Goal: Information Seeking & Learning: Learn about a topic

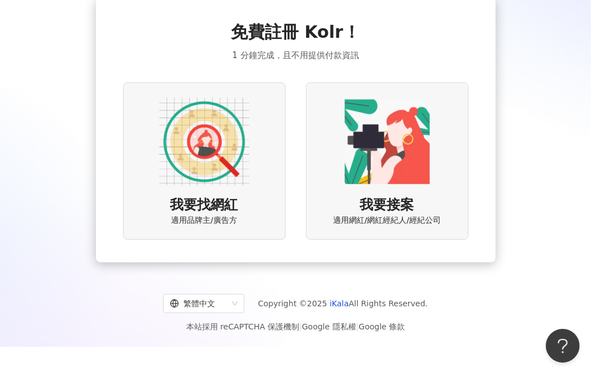
click at [194, 155] on img at bounding box center [204, 141] width 90 height 90
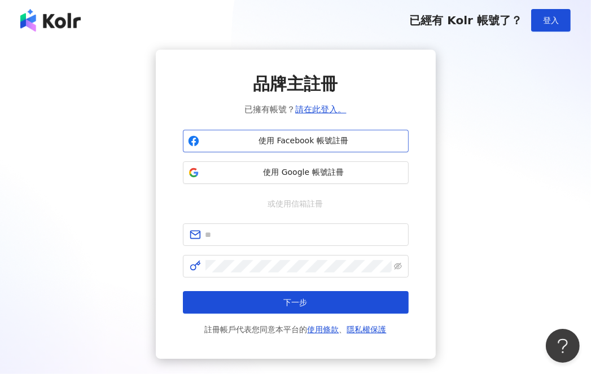
click at [302, 144] on span "使用 Facebook 帳號註冊" at bounding box center [304, 140] width 200 height 11
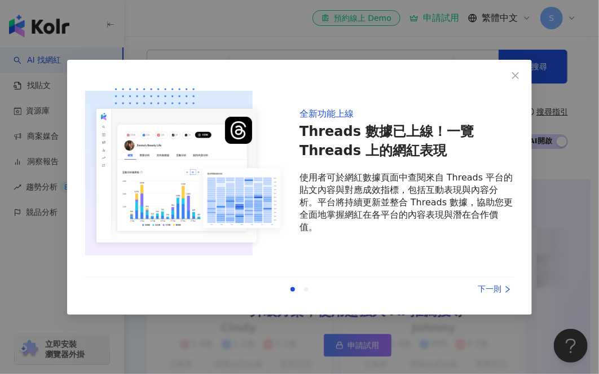
click at [478, 282] on div "上一則 下一則" at bounding box center [299, 290] width 429 height 24
click at [487, 288] on div "下一則" at bounding box center [471, 289] width 85 height 12
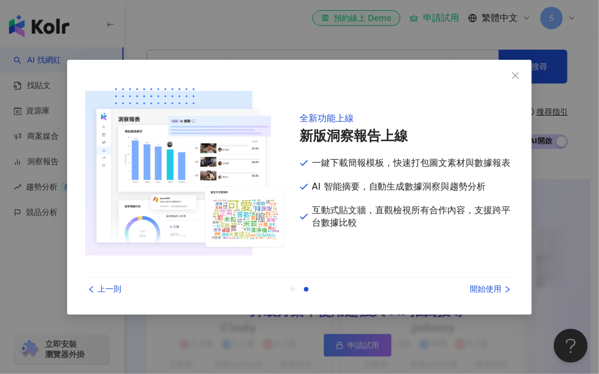
click at [487, 288] on div "開始使用" at bounding box center [471, 289] width 85 height 12
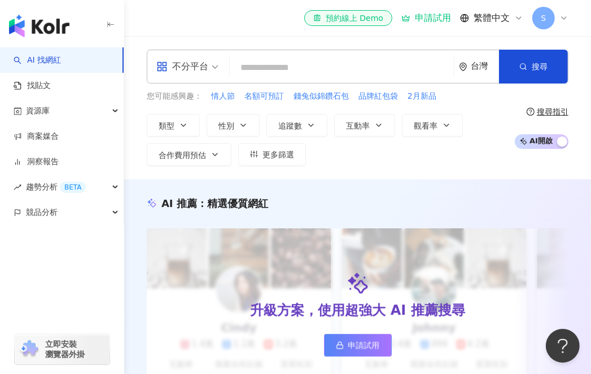
click at [323, 69] on input "search" at bounding box center [341, 67] width 215 height 21
click at [322, 64] on input "search" at bounding box center [341, 67] width 215 height 21
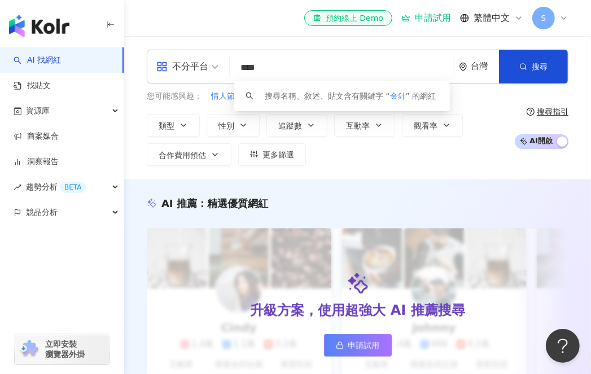
type input "***"
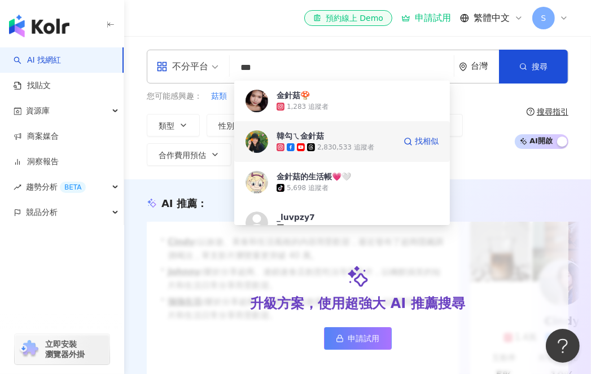
click at [358, 140] on span "韓勾ㄟ金針菇" at bounding box center [335, 135] width 118 height 11
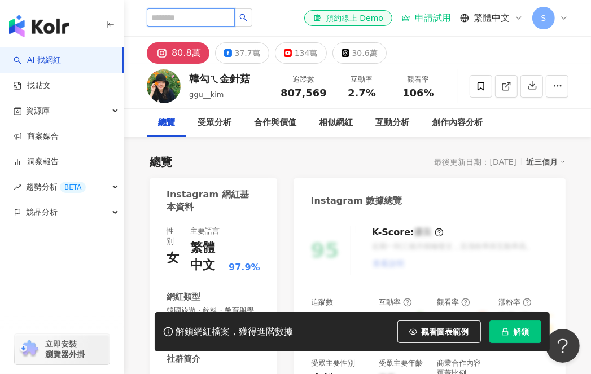
click at [210, 26] on input "search" at bounding box center [191, 17] width 88 height 18
click at [212, 17] on input "search" at bounding box center [191, 17] width 88 height 18
type input "**"
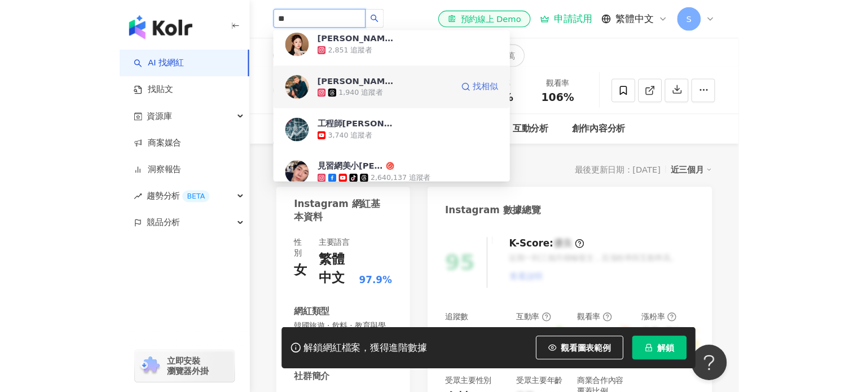
scroll to position [959, 0]
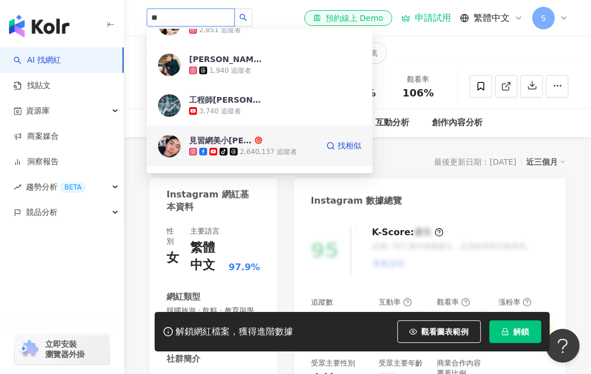
click at [249, 147] on div "2,640,137 追蹤者" at bounding box center [268, 152] width 57 height 10
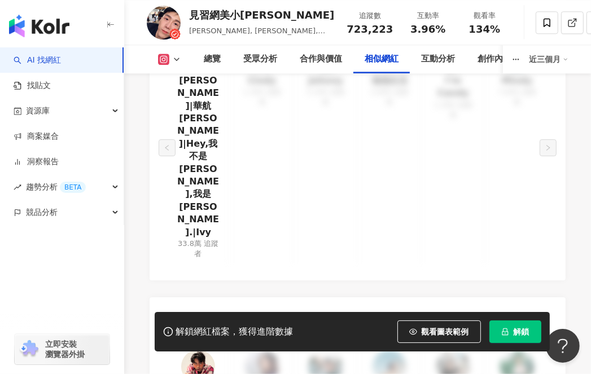
scroll to position [2087, 0]
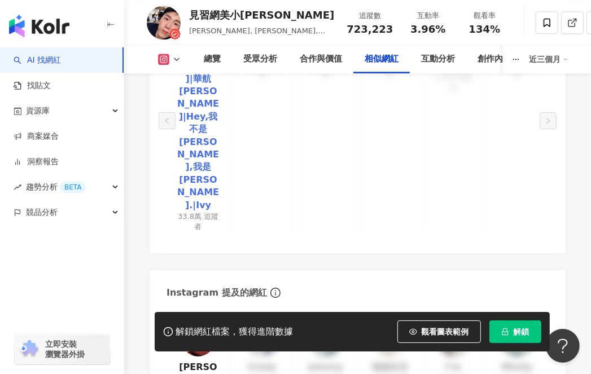
click at [205, 95] on link "Ivy Chao|華航林依晨|Hey,我不是程又青,我是 Ivy Chao.|Ivy" at bounding box center [197, 129] width 45 height 164
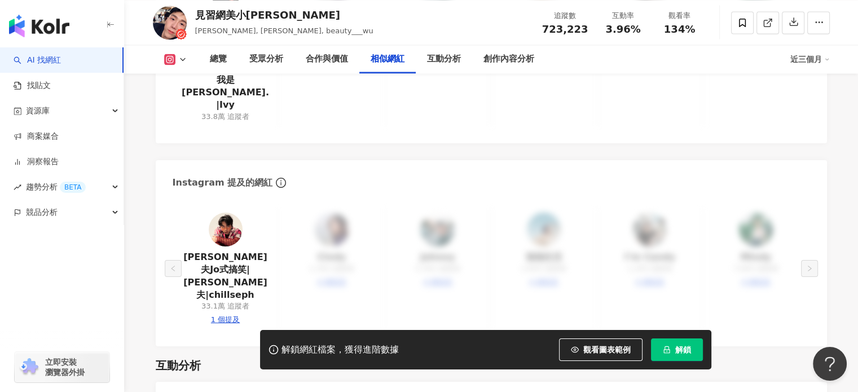
scroll to position [2016, 0]
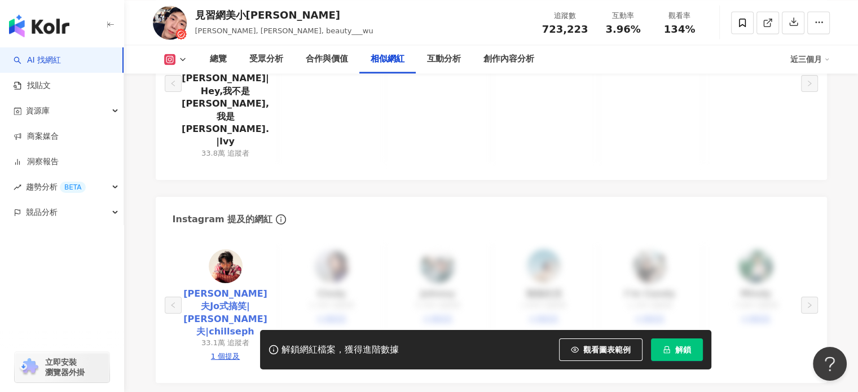
click at [245, 288] on link "喬瑟夫Jo式搞笑|喬瑟夫|chillseph" at bounding box center [226, 313] width 88 height 51
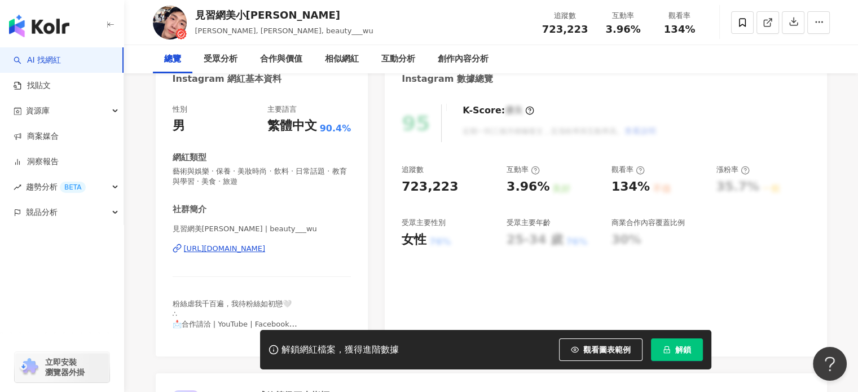
scroll to position [0, 0]
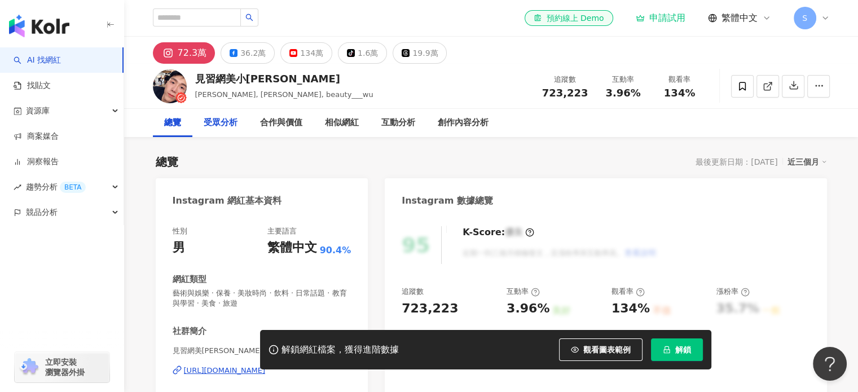
click at [217, 121] on div "受眾分析" at bounding box center [221, 123] width 34 height 14
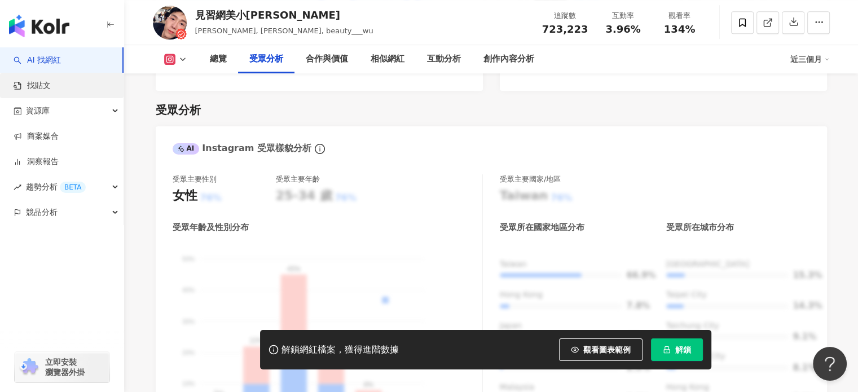
click at [38, 88] on link "找貼文" at bounding box center [32, 85] width 37 height 11
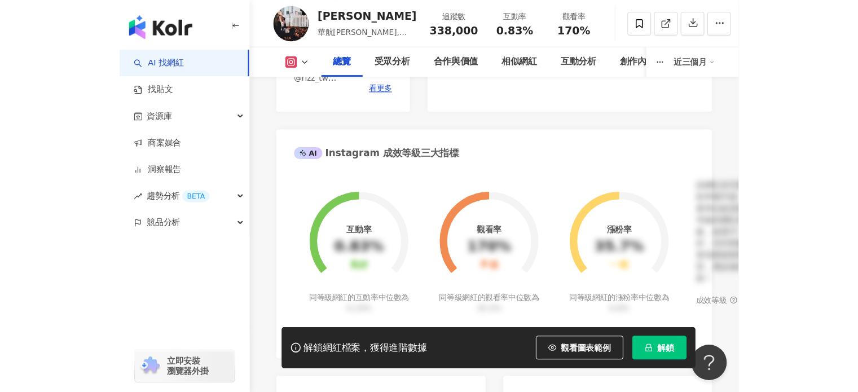
scroll to position [282, 0]
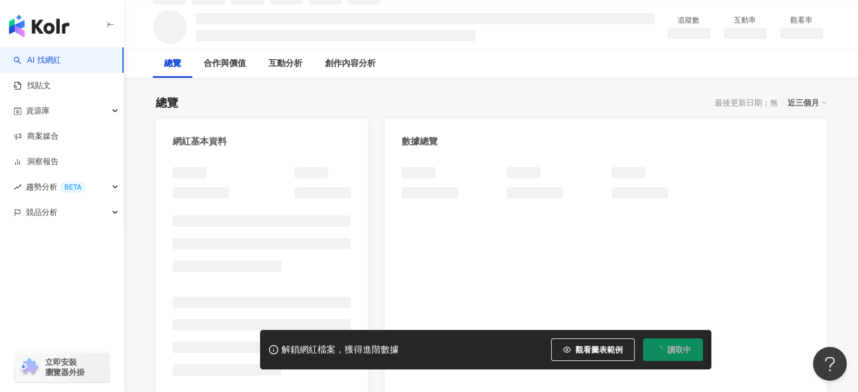
scroll to position [226, 0]
